Goal: Task Accomplishment & Management: Complete application form

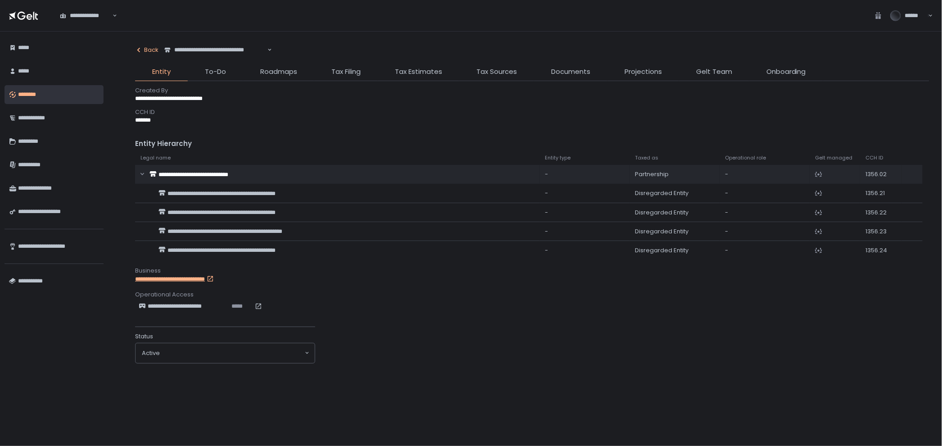
click at [140, 48] on icon "button" at bounding box center [138, 49] width 7 height 7
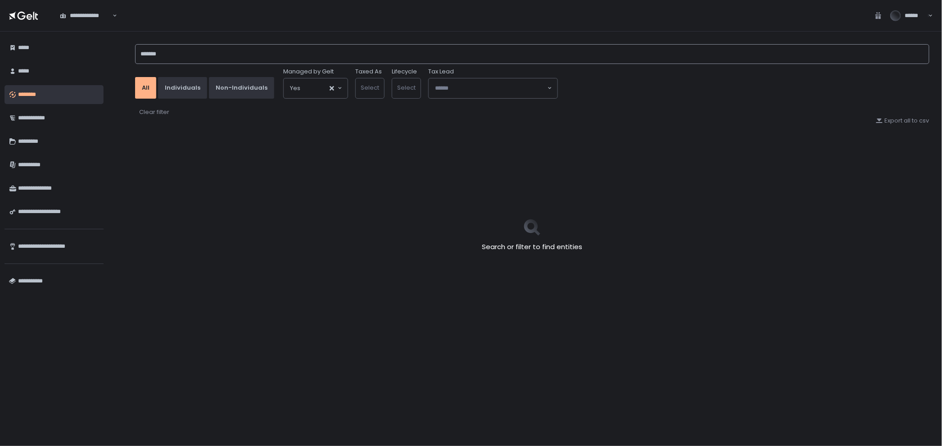
click at [146, 53] on input "*******" at bounding box center [532, 54] width 795 height 20
drag, startPoint x: 179, startPoint y: 48, endPoint x: 18, endPoint y: 36, distance: 160.8
click at [18, 36] on div "**********" at bounding box center [471, 239] width 942 height 414
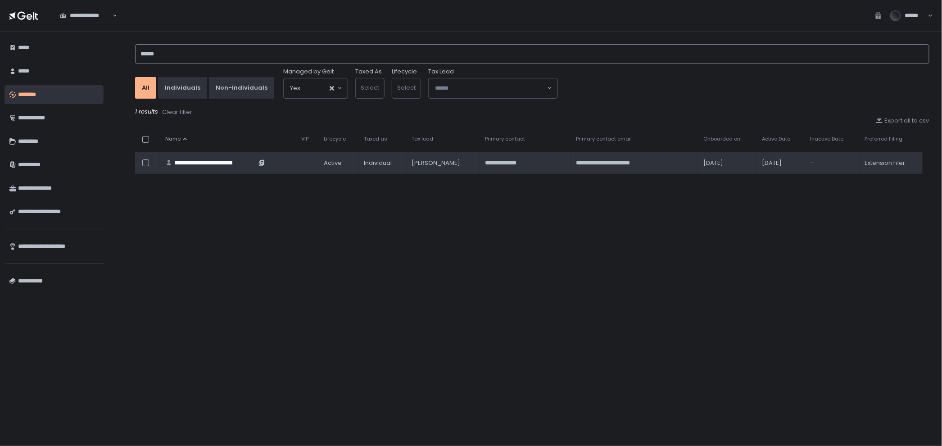
type input "******"
click at [215, 161] on div "**********" at bounding box center [215, 163] width 82 height 8
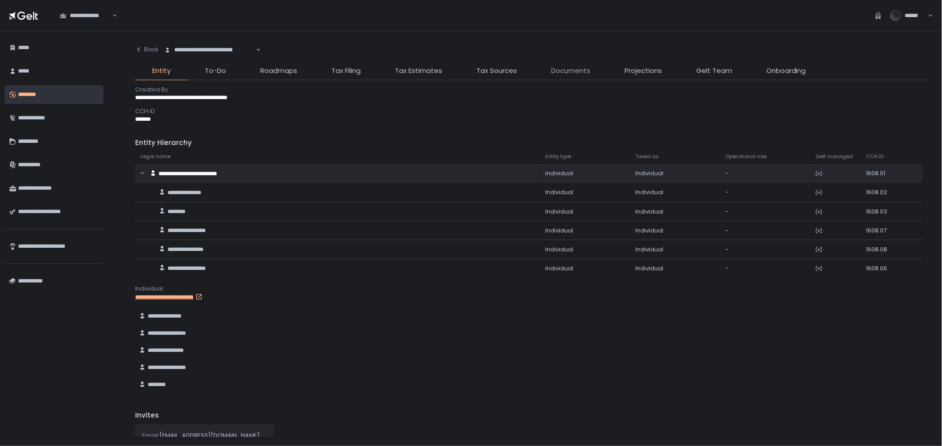
click at [568, 67] on span "Documents" at bounding box center [570, 71] width 39 height 10
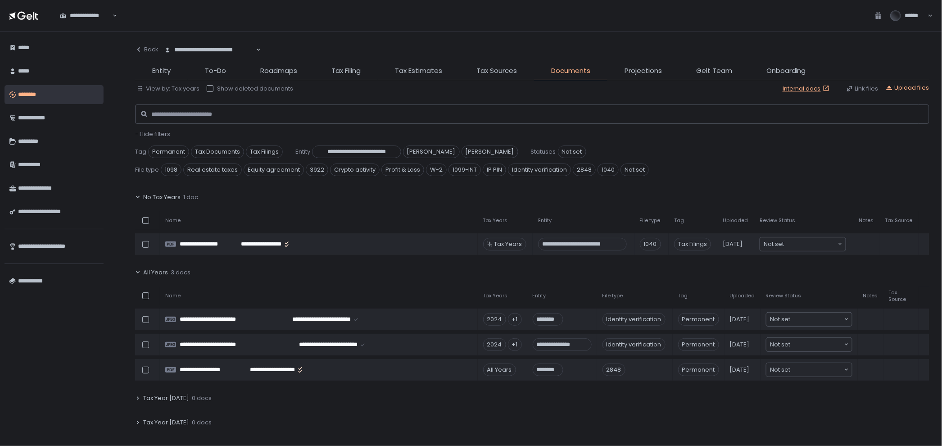
scroll to position [250, 0]
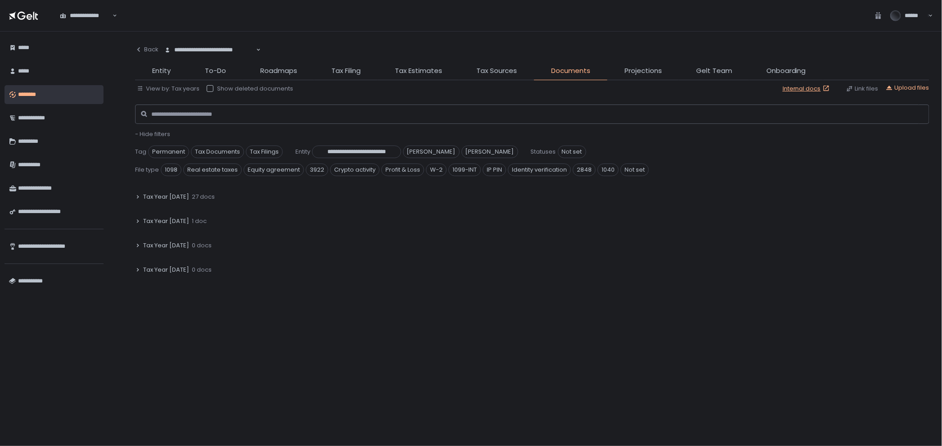
click at [219, 194] on div "Tax Year [DATE] 27 docs" at bounding box center [532, 197] width 795 height 21
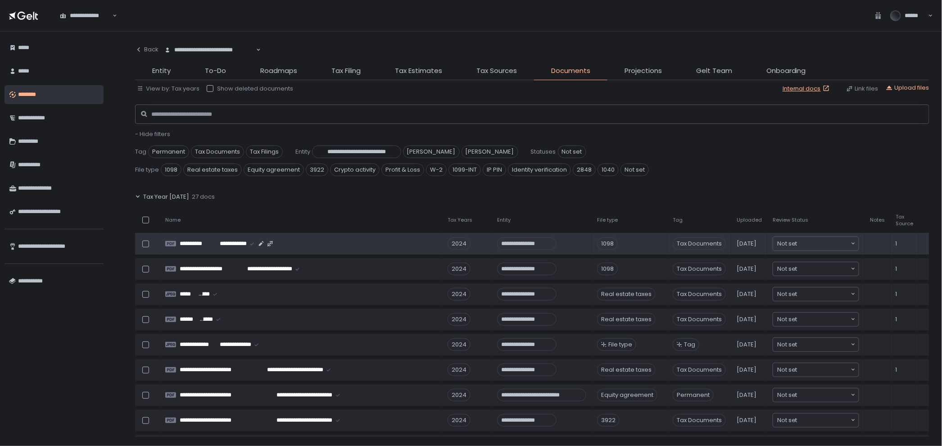
click at [756, 241] on span "[DATE]" at bounding box center [747, 244] width 20 height 8
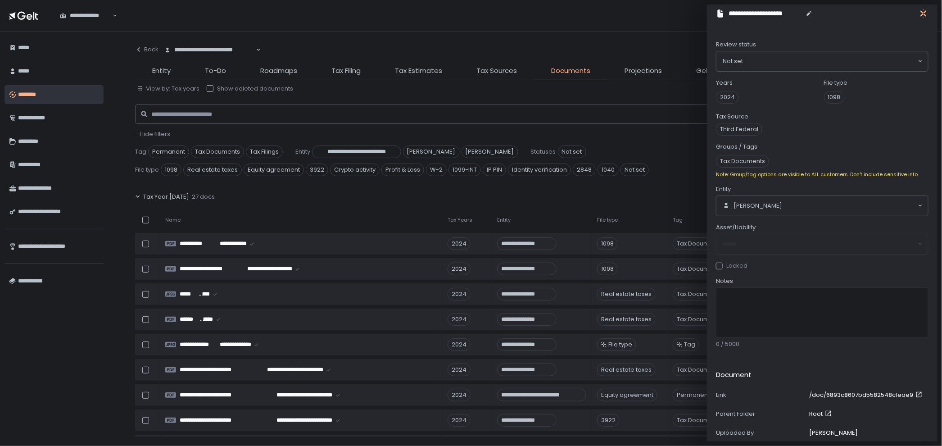
click at [926, 12] on icon "button" at bounding box center [924, 13] width 6 height 11
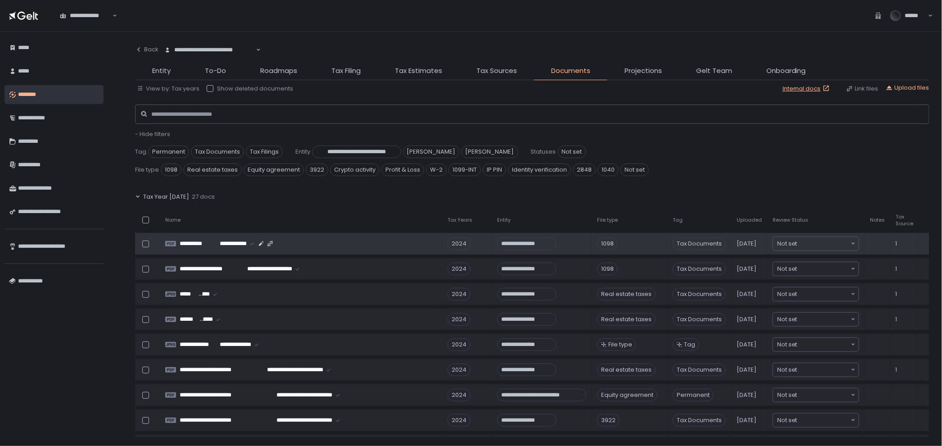
click at [750, 242] on span "[DATE]" at bounding box center [747, 244] width 20 height 8
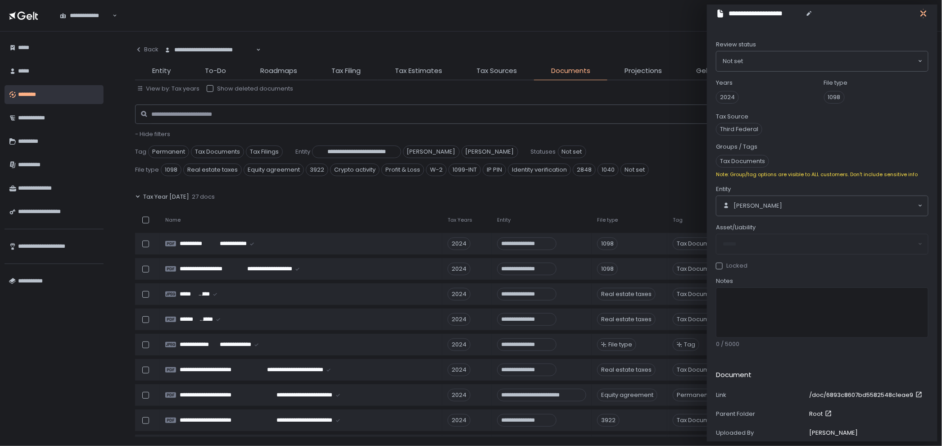
click at [925, 9] on icon "button" at bounding box center [923, 13] width 9 height 9
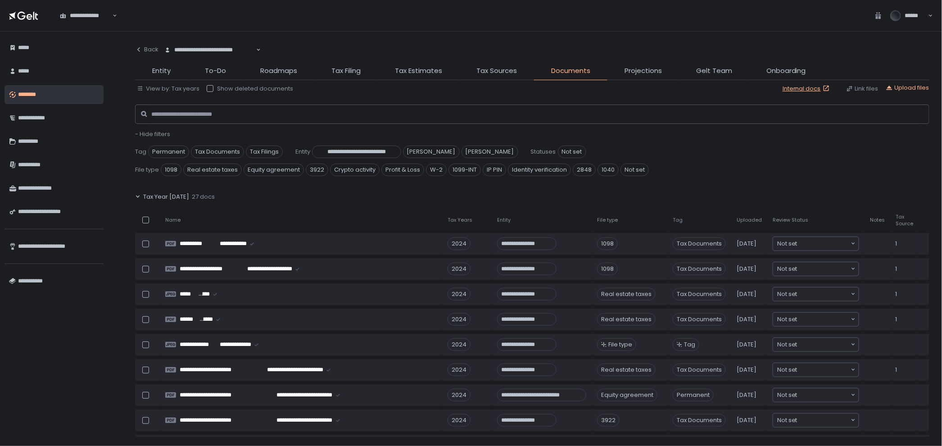
click at [757, 217] on span "Uploaded" at bounding box center [749, 220] width 25 height 7
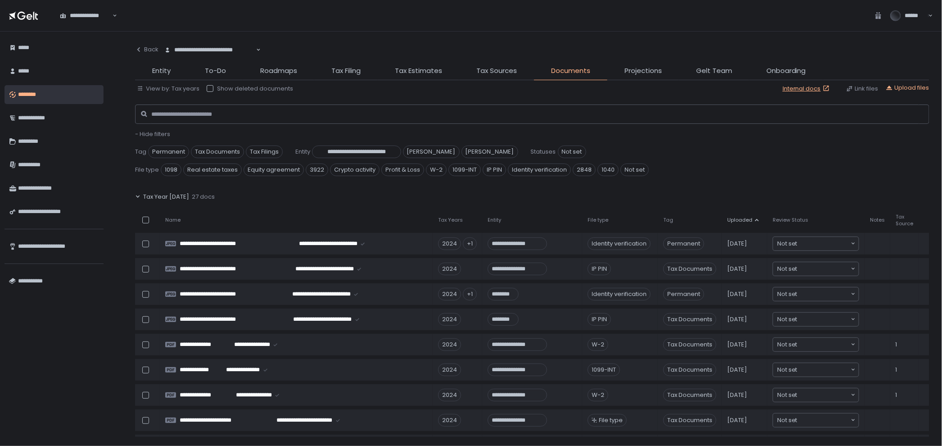
click at [757, 217] on div "Uploaded" at bounding box center [745, 220] width 35 height 7
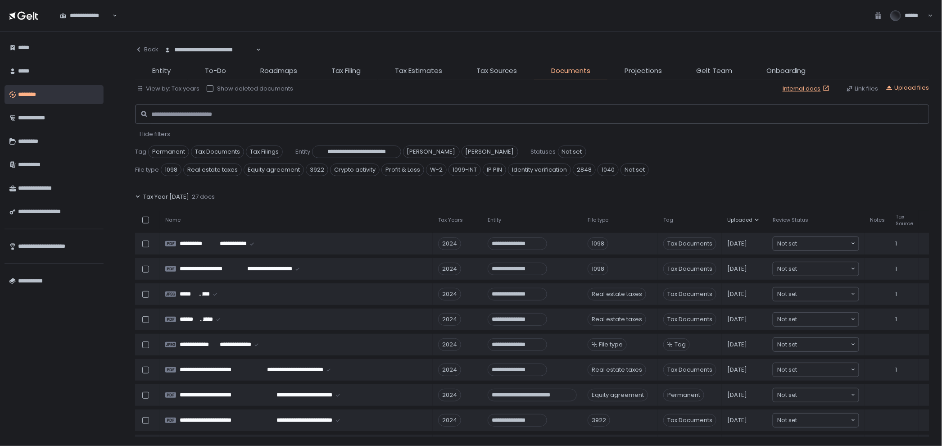
click at [757, 217] on div "Uploaded" at bounding box center [745, 220] width 35 height 7
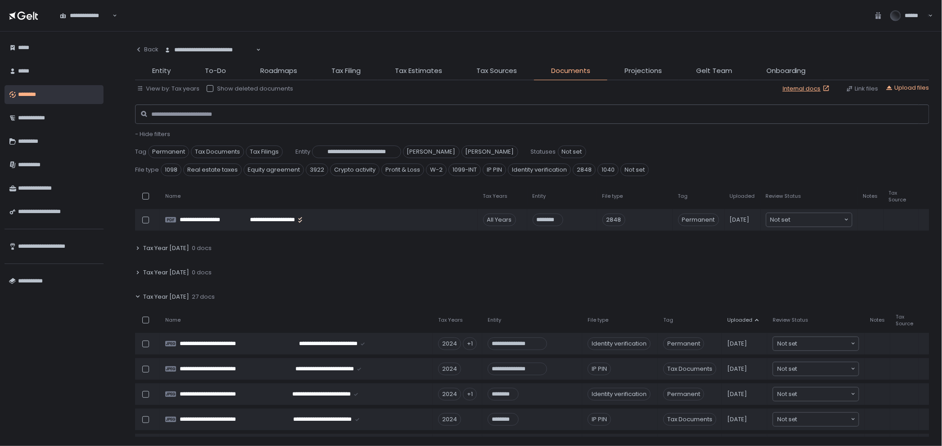
scroll to position [0, 0]
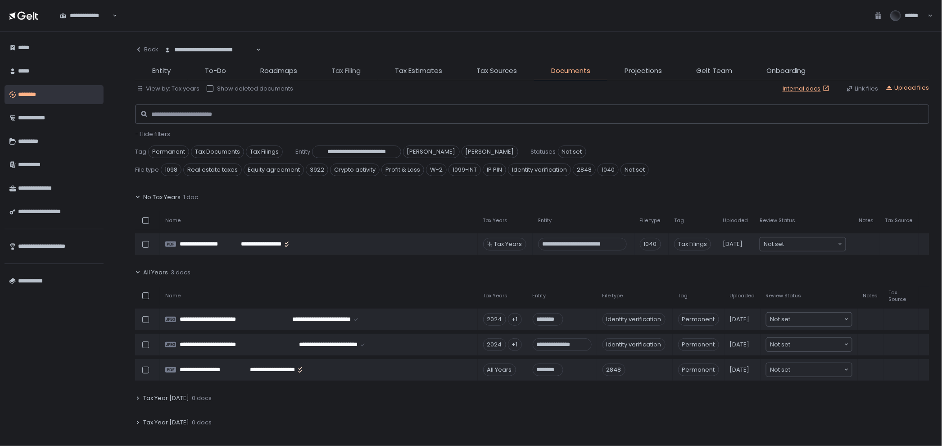
click at [354, 73] on span "Tax Filing" at bounding box center [346, 71] width 29 height 10
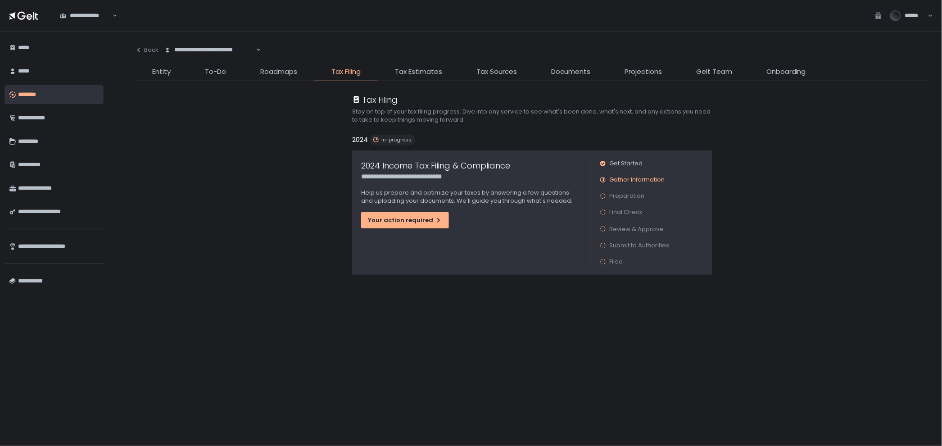
click at [415, 229] on div "**********" at bounding box center [471, 212] width 239 height 124
click at [414, 226] on button "Your action required" at bounding box center [405, 220] width 88 height 16
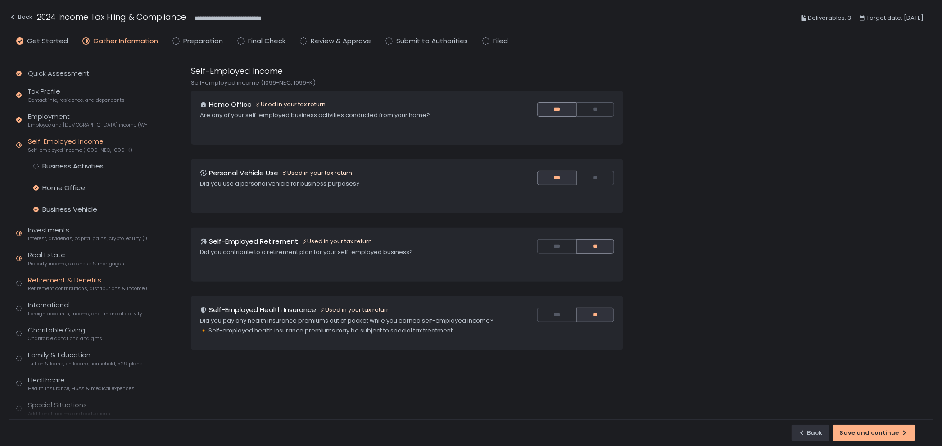
click at [72, 278] on div "Retirement & Benefits Retirement contributions, distributions & income (1099-R,…" at bounding box center [87, 283] width 119 height 17
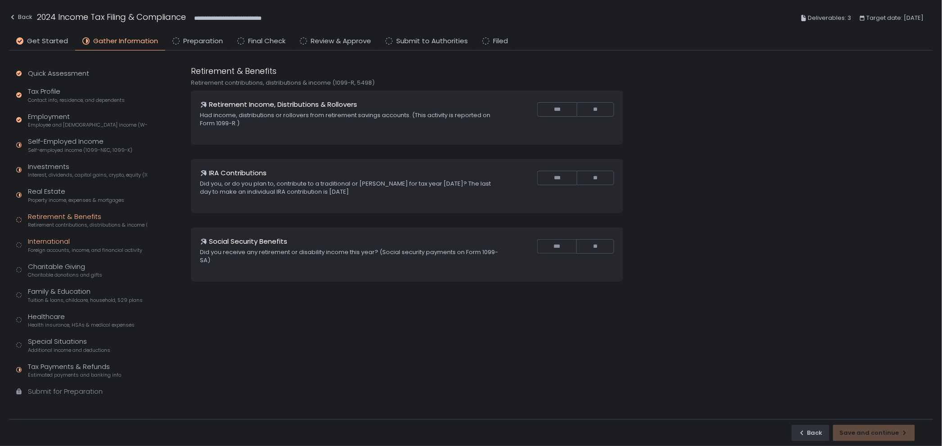
click at [58, 243] on div "International Foreign accounts, income, and financial activity" at bounding box center [85, 245] width 114 height 17
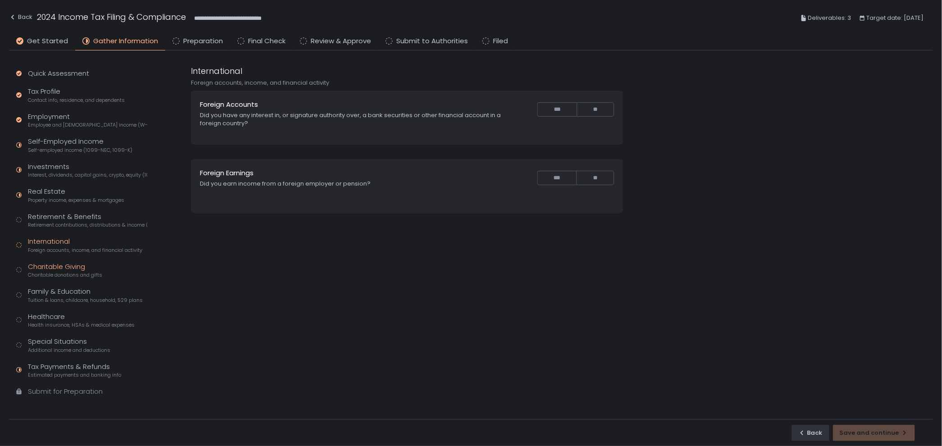
click at [59, 273] on span "Charitable donations and gifts" at bounding box center [65, 275] width 74 height 7
click at [52, 217] on div "Retirement & Benefits Retirement contributions, distributions & income (1099-R,…" at bounding box center [87, 220] width 119 height 17
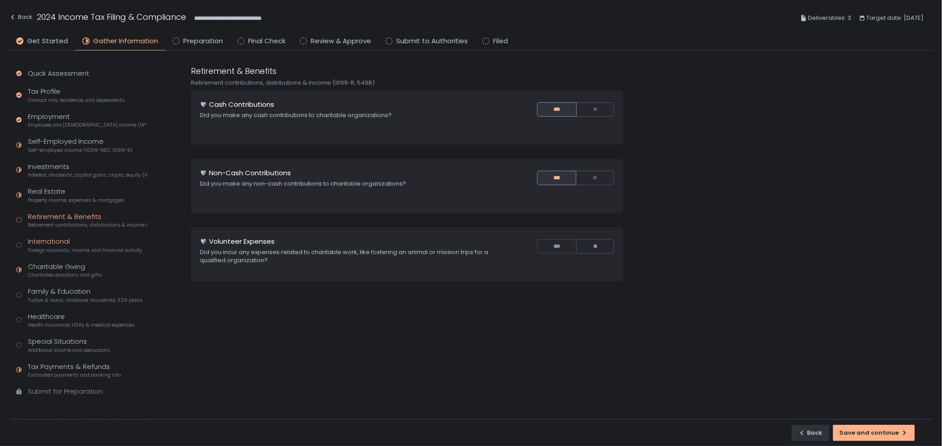
click at [56, 237] on div "International Foreign accounts, income, and financial activity" at bounding box center [85, 245] width 114 height 17
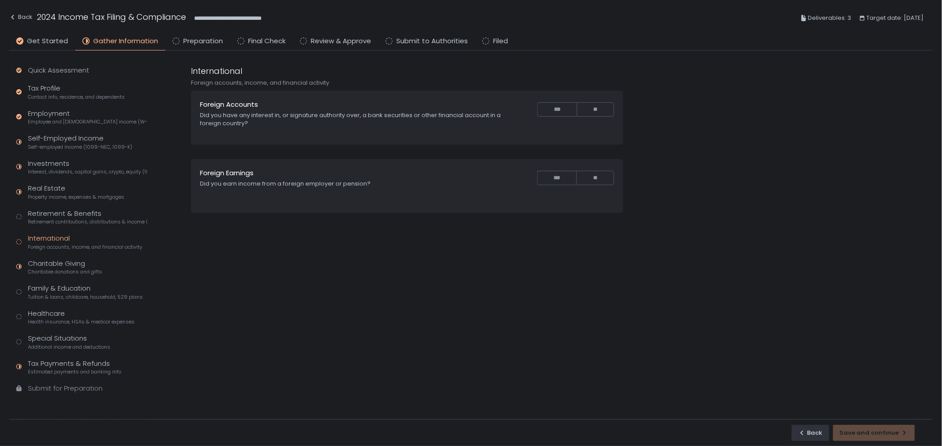
scroll to position [4, 0]
click at [25, 17] on div "Back" at bounding box center [20, 17] width 23 height 11
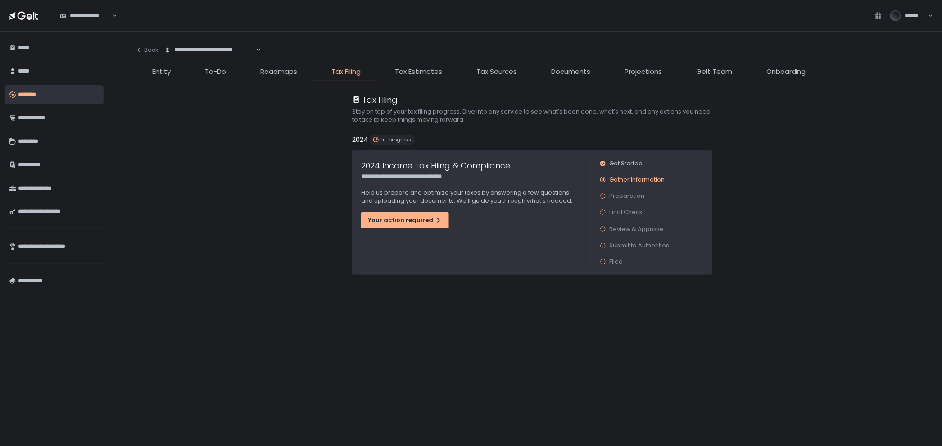
click at [578, 77] on li "Documents" at bounding box center [570, 74] width 73 height 14
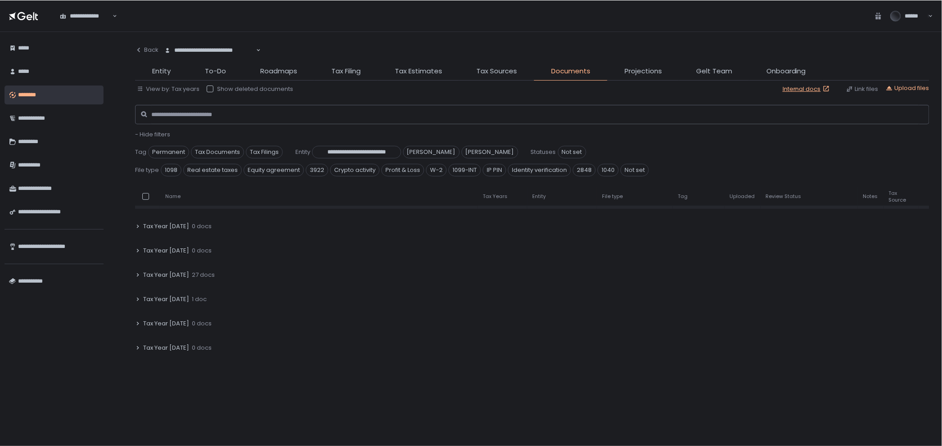
scroll to position [150, 0]
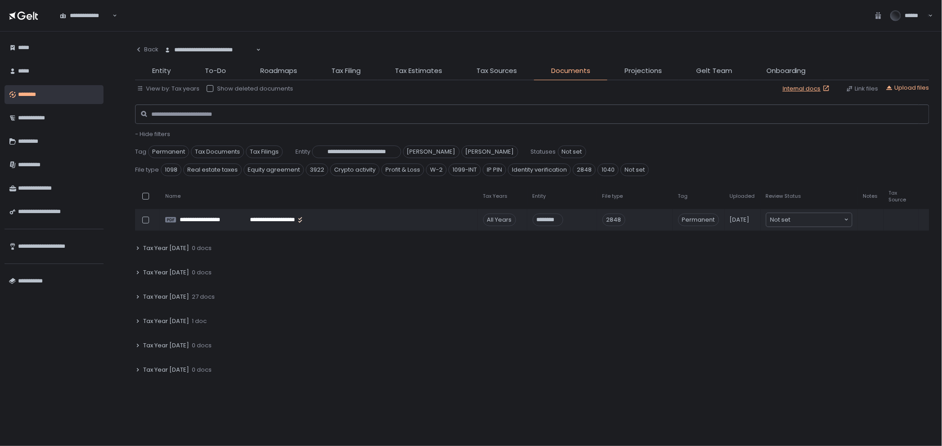
click at [215, 296] on div "Tax Year [DATE] 27 docs" at bounding box center [532, 297] width 795 height 21
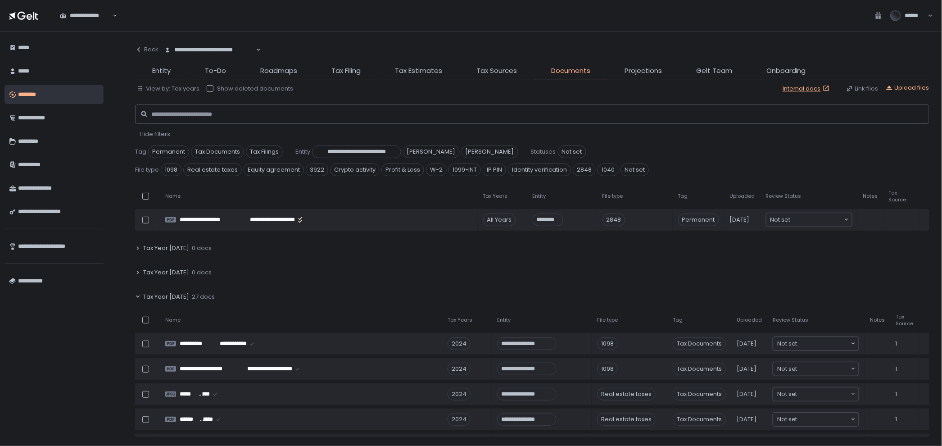
click at [214, 291] on div "Tax Year [DATE] 27 docs" at bounding box center [532, 297] width 795 height 21
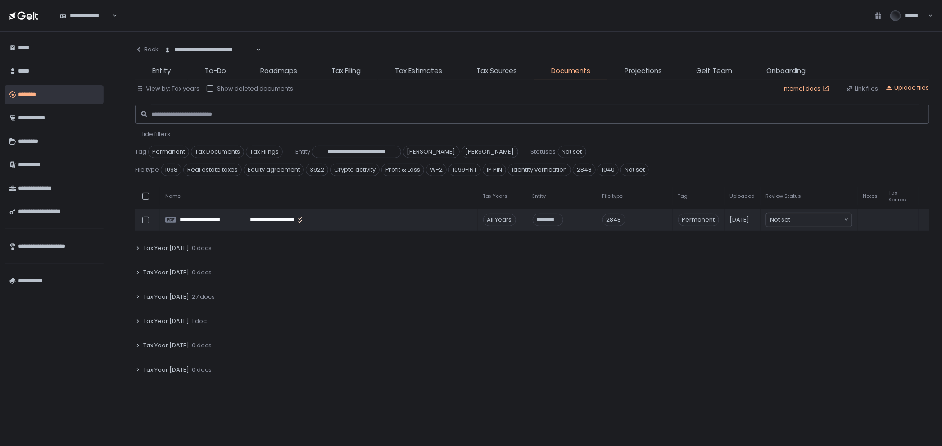
click at [208, 314] on div "Tax Year [DATE] 1 doc" at bounding box center [532, 321] width 795 height 21
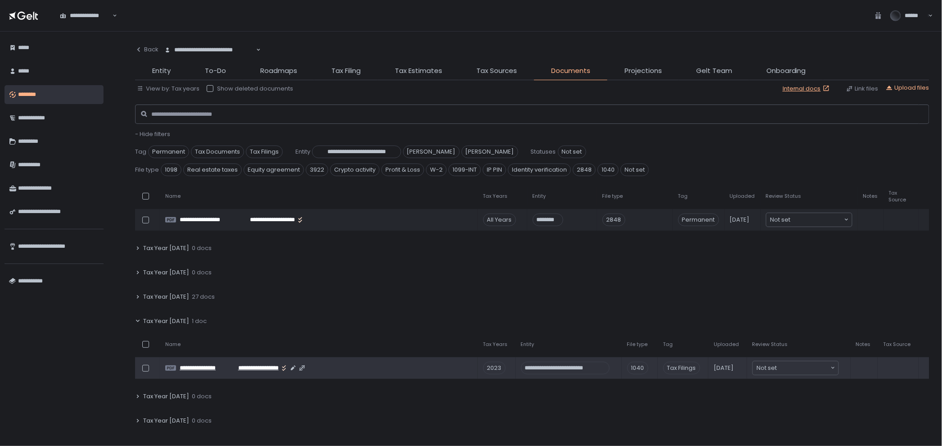
click at [234, 364] on span "**********" at bounding box center [255, 368] width 47 height 8
